Goal: Transaction & Acquisition: Download file/media

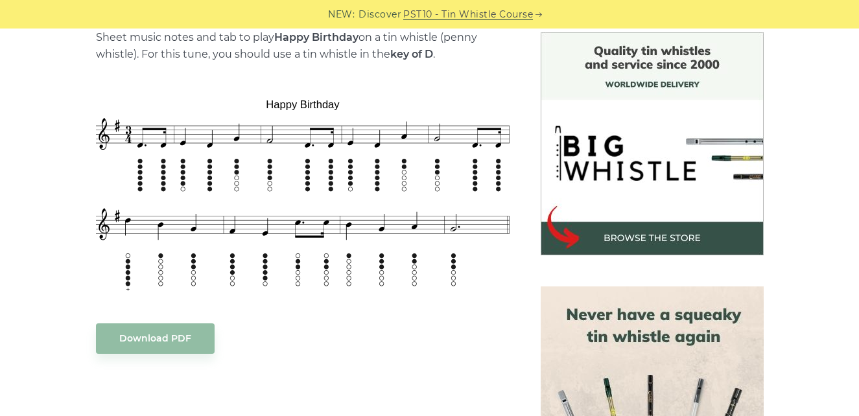
scroll to position [337, 0]
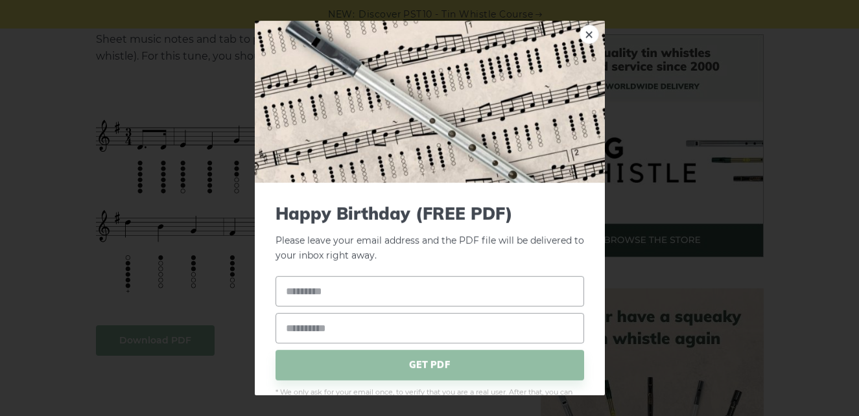
click at [314, 302] on input "text" at bounding box center [429, 291] width 308 height 30
type input "******"
click at [319, 325] on input "email" at bounding box center [429, 328] width 308 height 30
type input "**********"
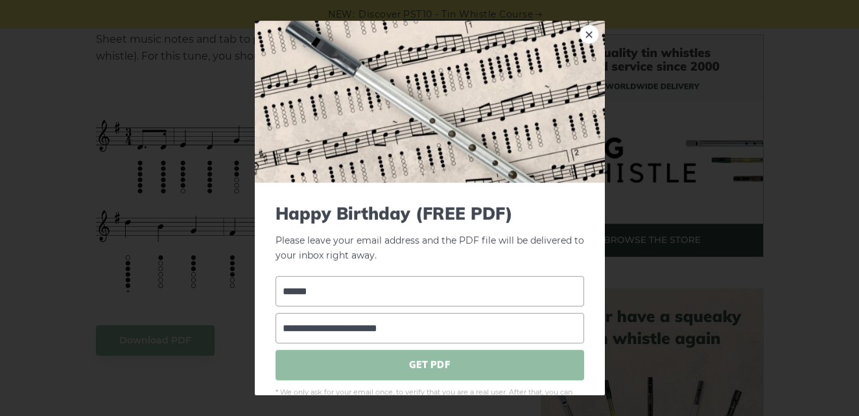
click at [407, 369] on span "GET PDF" at bounding box center [429, 365] width 308 height 30
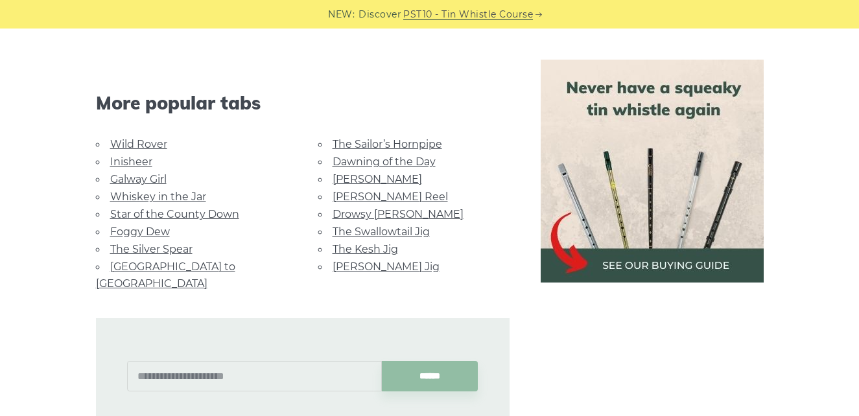
scroll to position [677, 0]
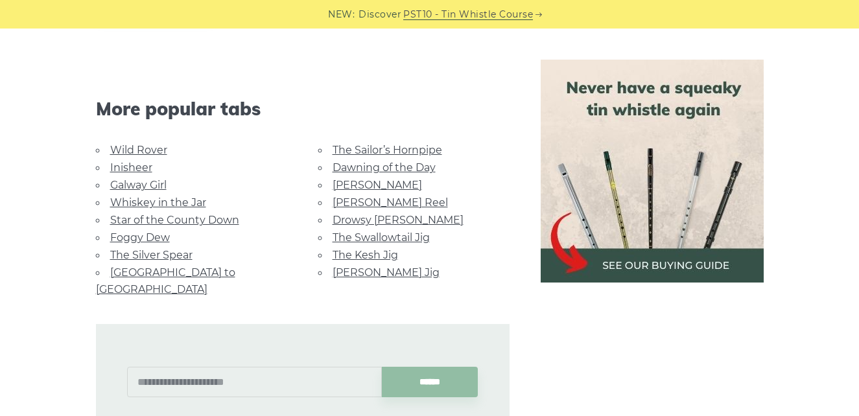
click at [151, 188] on link "Galway Girl" at bounding box center [138, 185] width 56 height 12
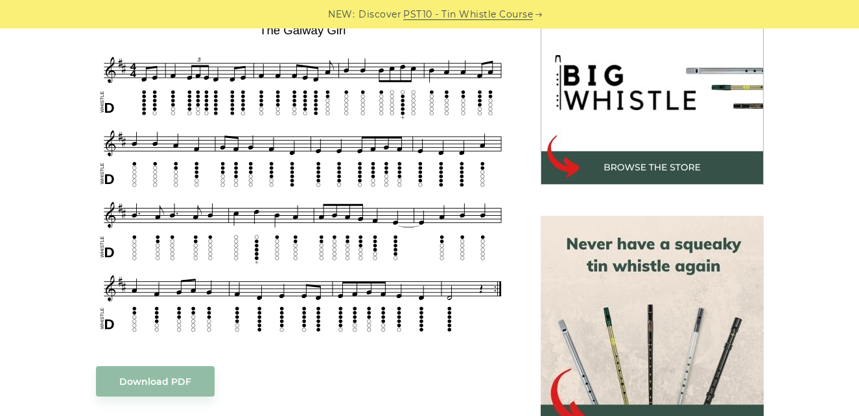
scroll to position [406, 0]
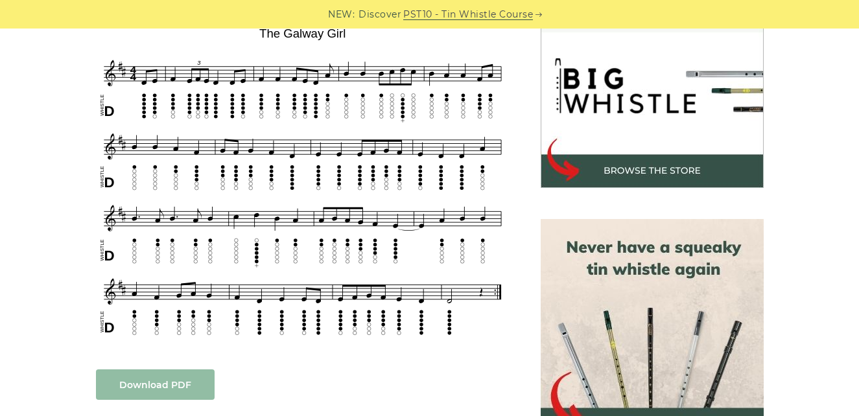
click at [147, 379] on link "Download PDF" at bounding box center [155, 384] width 119 height 30
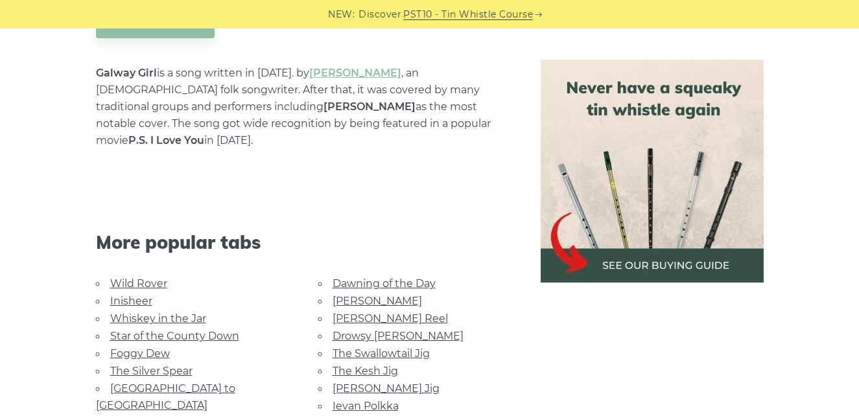
scroll to position [821, 0]
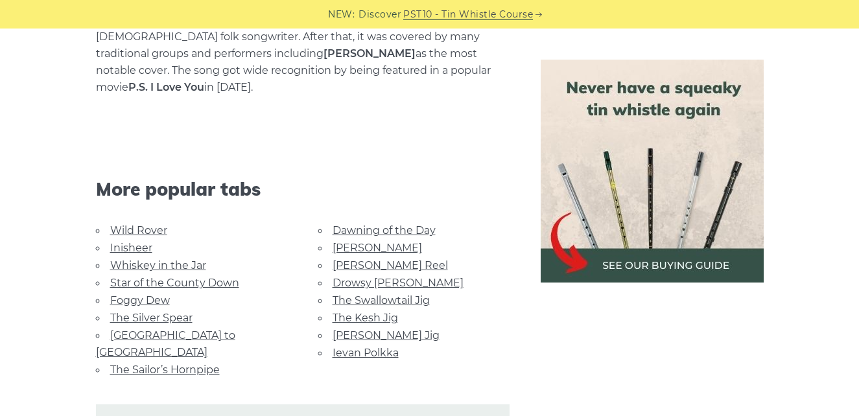
click at [381, 224] on link "Dawning of the Day" at bounding box center [383, 230] width 103 height 12
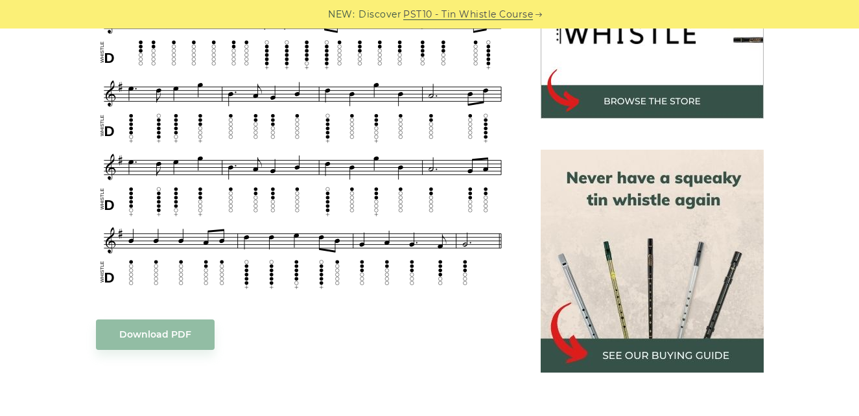
scroll to position [518, 0]
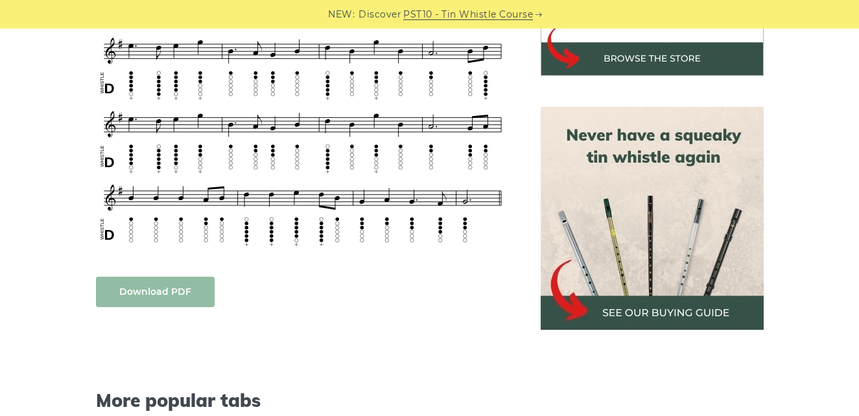
click at [157, 299] on link "Download PDF" at bounding box center [155, 292] width 119 height 30
click at [71, 335] on div "Sheet music notes and tab to play The Dawning of the Day on a tin whistle (penn…" at bounding box center [430, 294] width 762 height 883
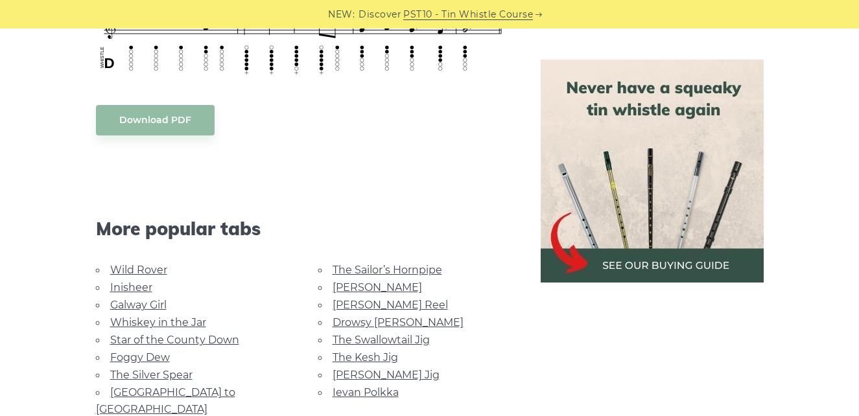
scroll to position [648, 0]
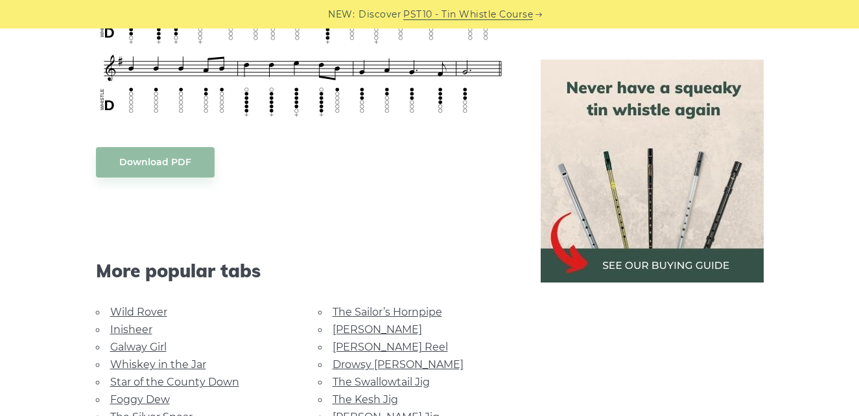
click at [148, 312] on link "Wild Rover" at bounding box center [138, 312] width 57 height 12
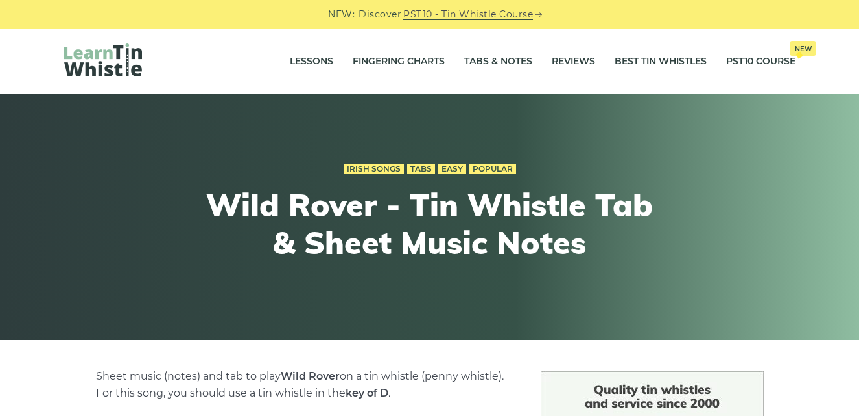
click at [35, 330] on div "Irish Songs Tabs Easy Popular Wild Rover - Tin Whistle Tab & Sheet Music Notes" at bounding box center [429, 217] width 859 height 246
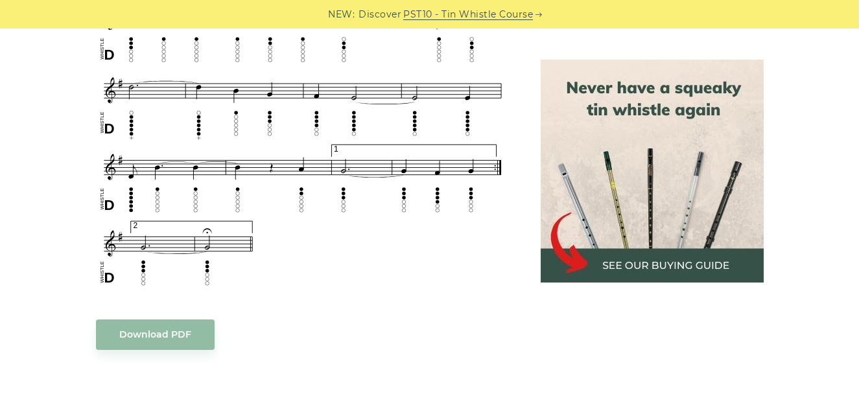
scroll to position [1011, 0]
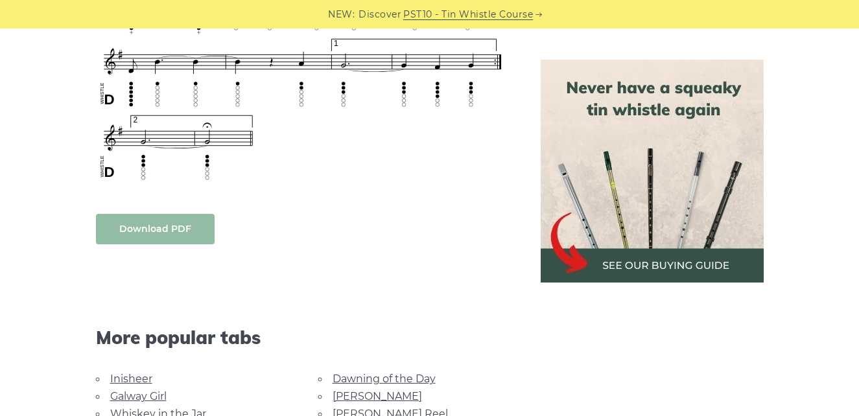
click at [151, 234] on link "Download PDF" at bounding box center [155, 229] width 119 height 30
click at [51, 203] on div "Sheet music (notes) and tab to play Wild Rover on a tin whistle ([PERSON_NAME] …" at bounding box center [430, 16] width 762 height 1313
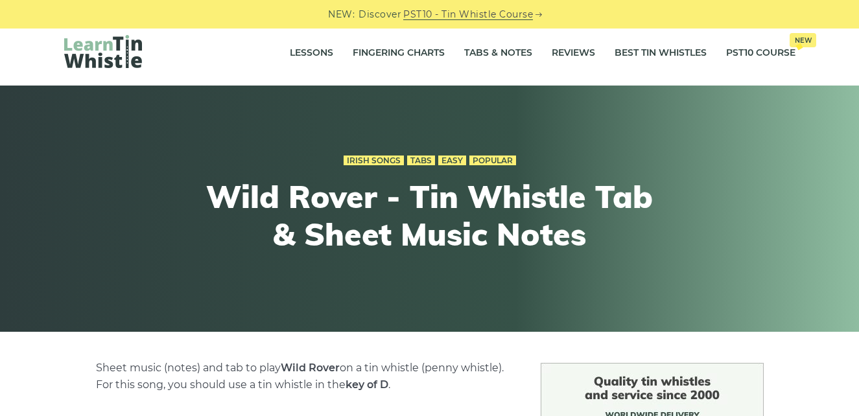
scroll to position [0, 0]
